Goal: Task Accomplishment & Management: Manage account settings

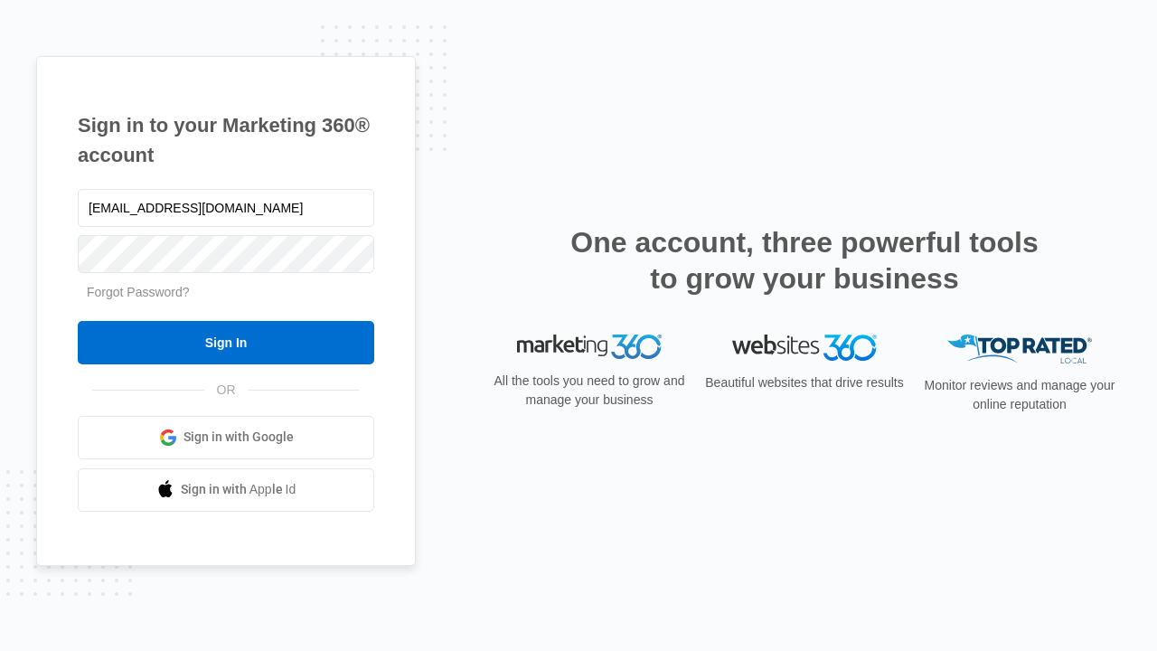
type input "[EMAIL_ADDRESS][DOMAIN_NAME]"
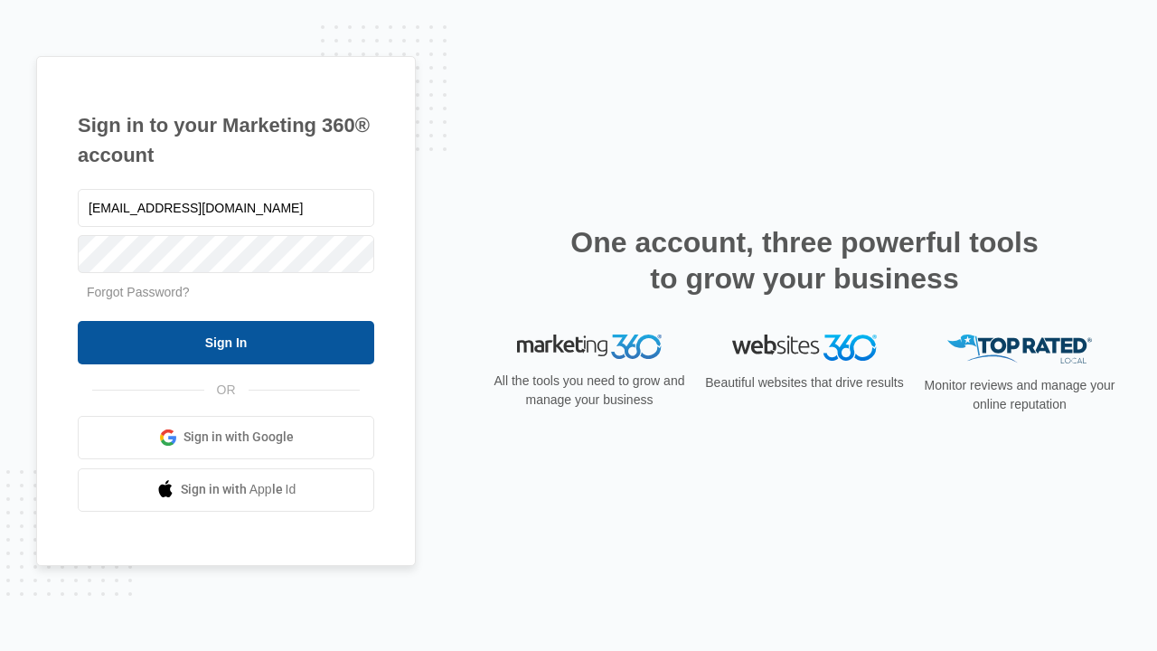
click at [226, 342] on input "Sign In" at bounding box center [226, 342] width 296 height 43
